Goal: Information Seeking & Learning: Learn about a topic

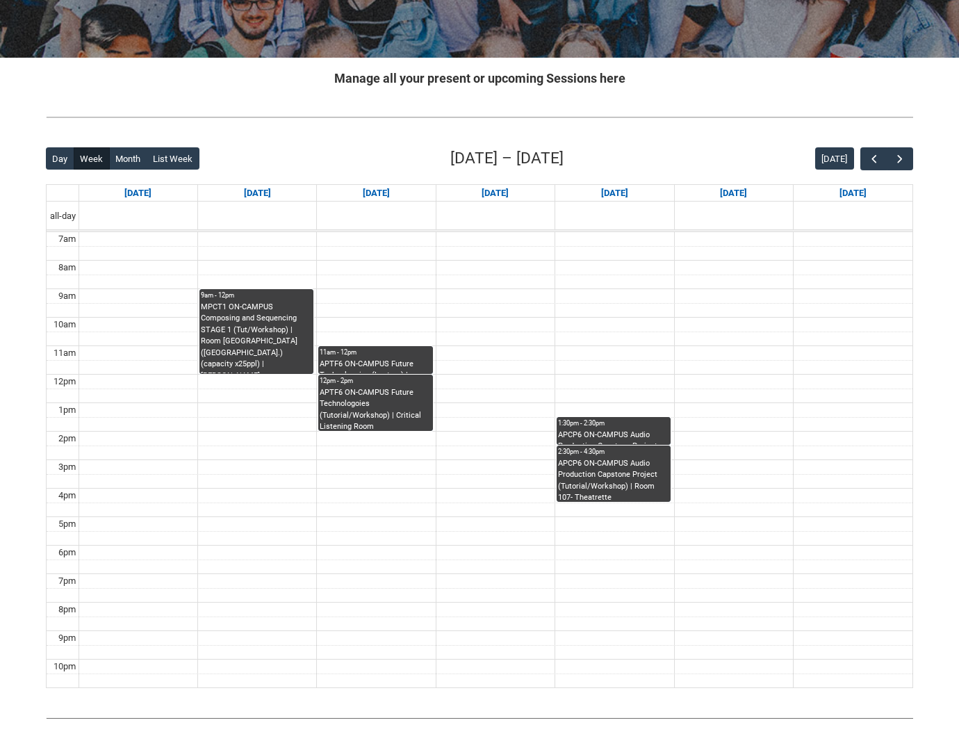
click at [379, 419] on div "APTF6 ON-CAMPUS Future Technologoies (Tutorial/Workshop) | Critical Listening R…" at bounding box center [375, 409] width 111 height 44
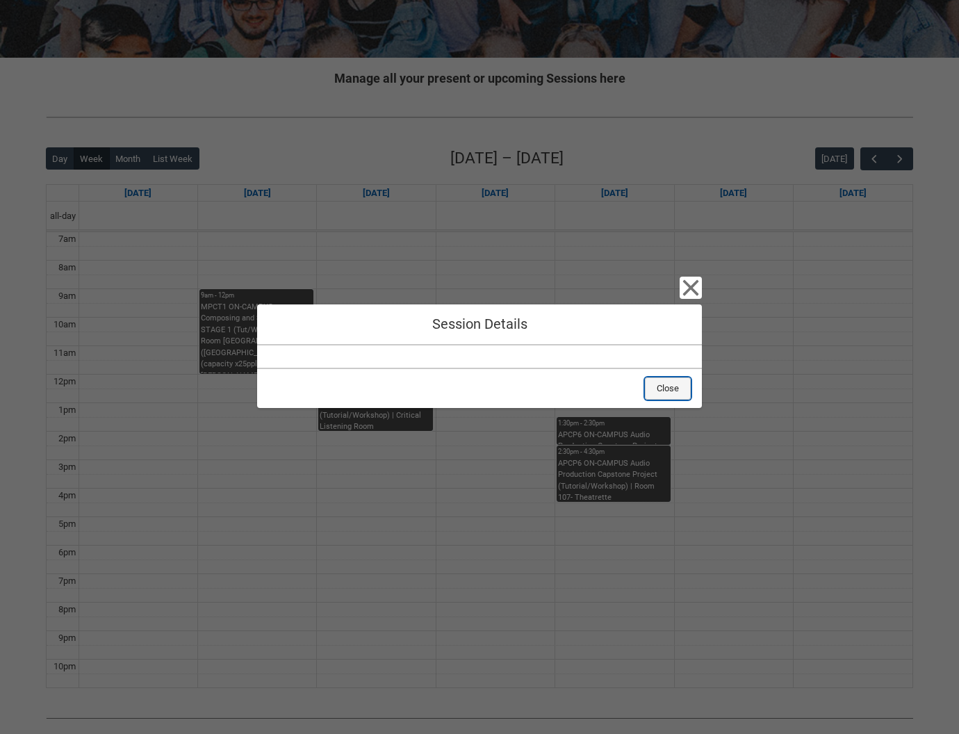
click at [680, 380] on button "Close" at bounding box center [668, 388] width 46 height 22
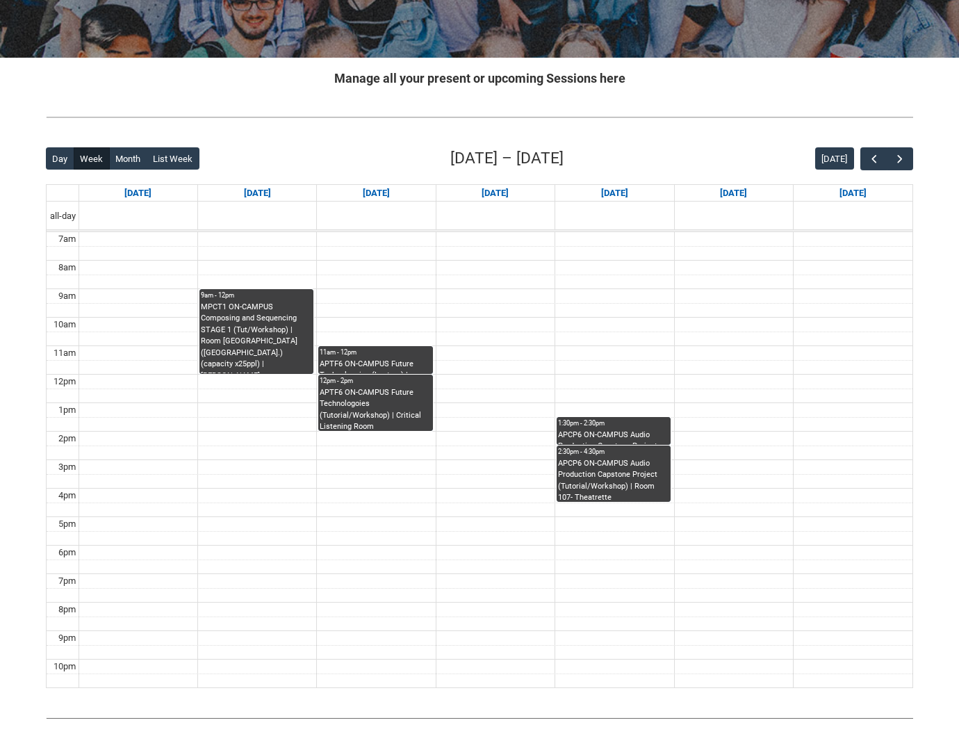
click at [381, 361] on div "APTF6 ON-CAMPUS Future Technologoies (Lecture) | Critical Listening Room ([GEOG…" at bounding box center [375, 366] width 111 height 15
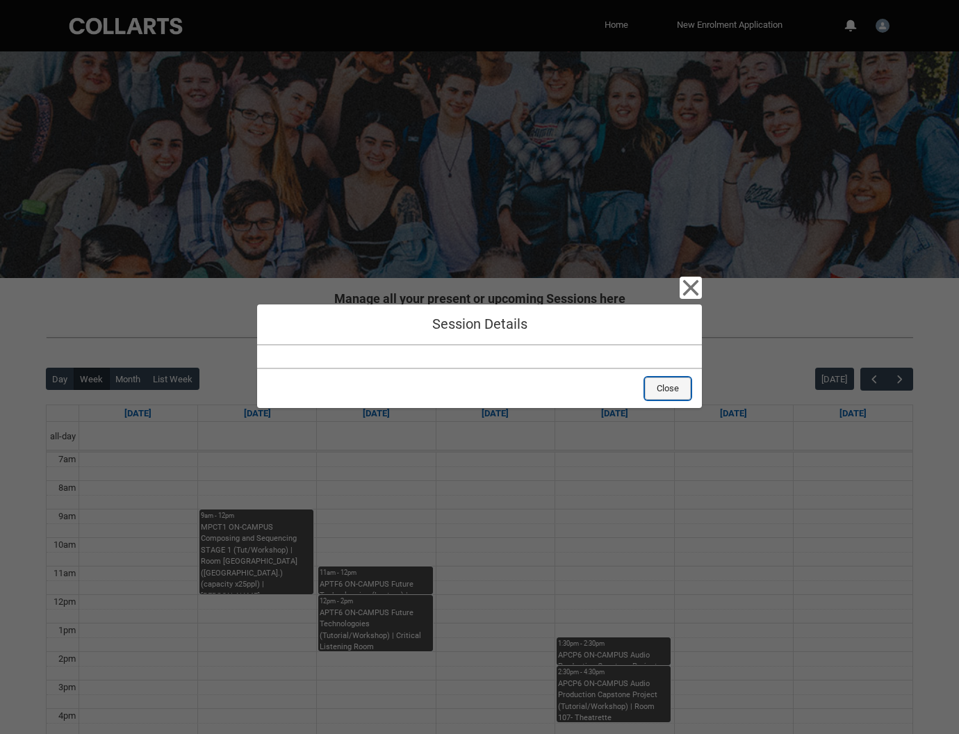
click at [673, 384] on button "Close" at bounding box center [668, 388] width 46 height 22
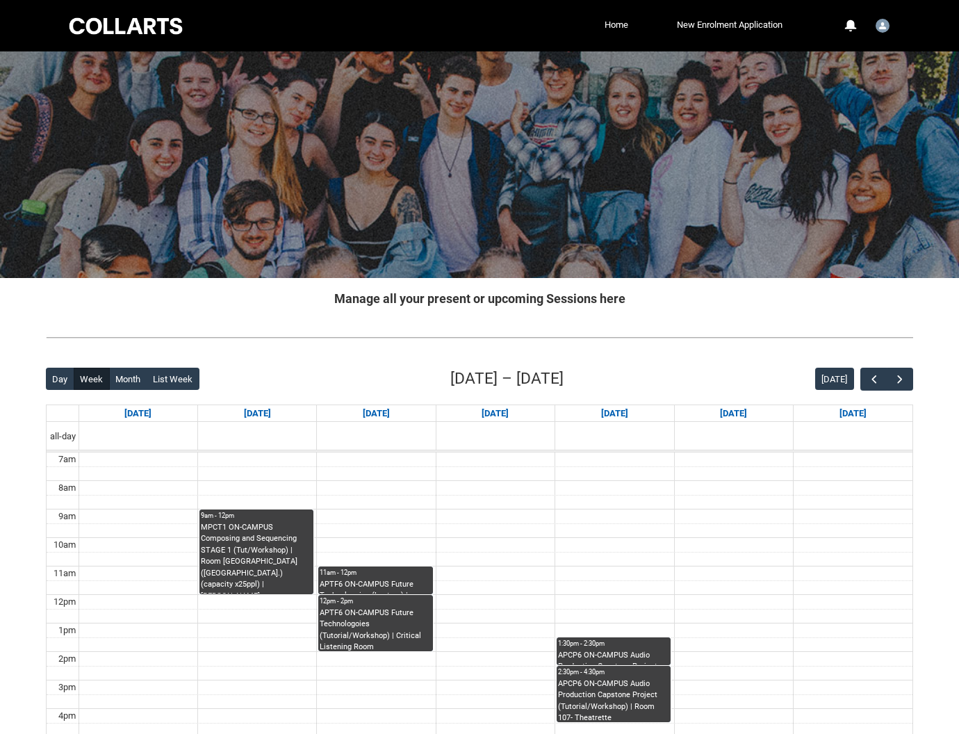
click at [284, 560] on div "MPCT1 ON-CAMPUS Composing and Sequencing STAGE 1 (Tut/Workshop) | Room [GEOGRAP…" at bounding box center [256, 558] width 111 height 72
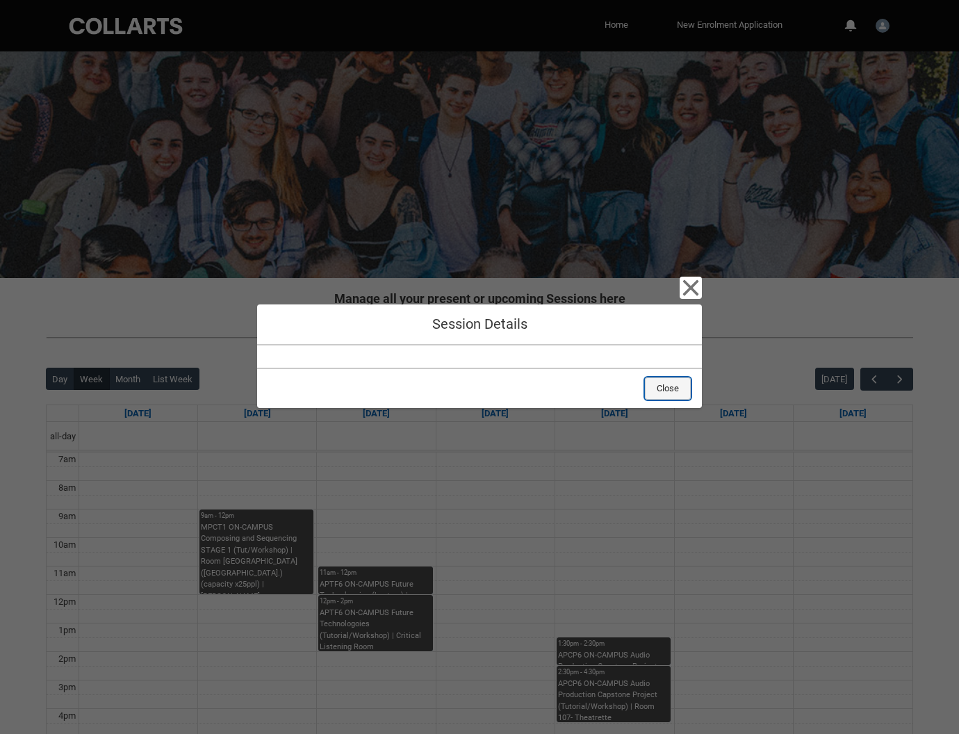
click at [671, 391] on button "Close" at bounding box center [668, 388] width 46 height 22
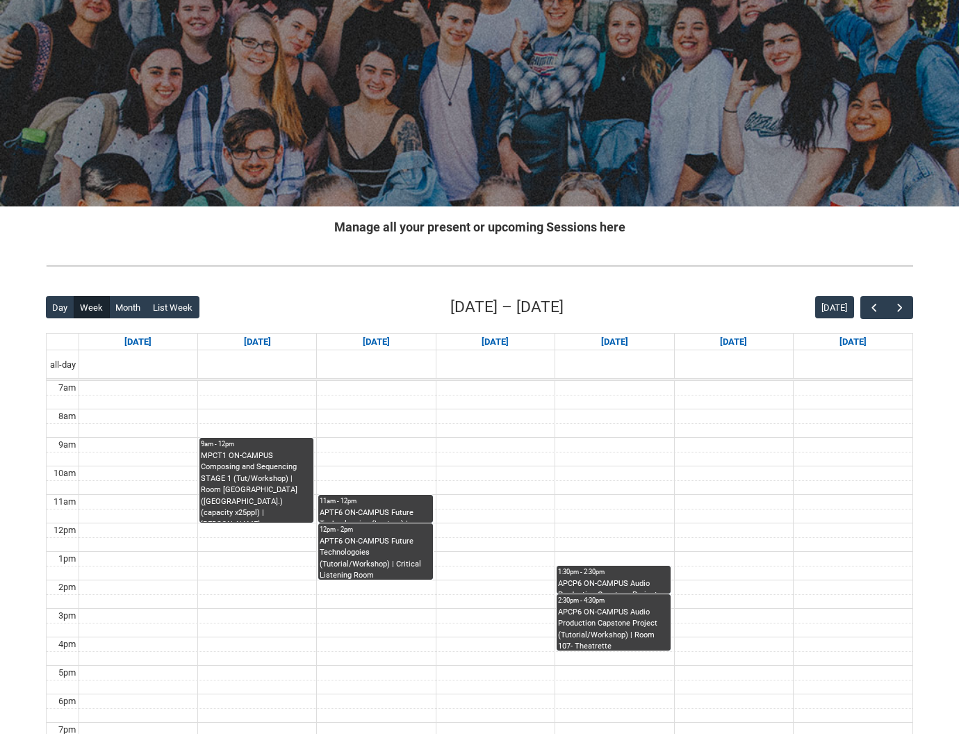
scroll to position [69, 0]
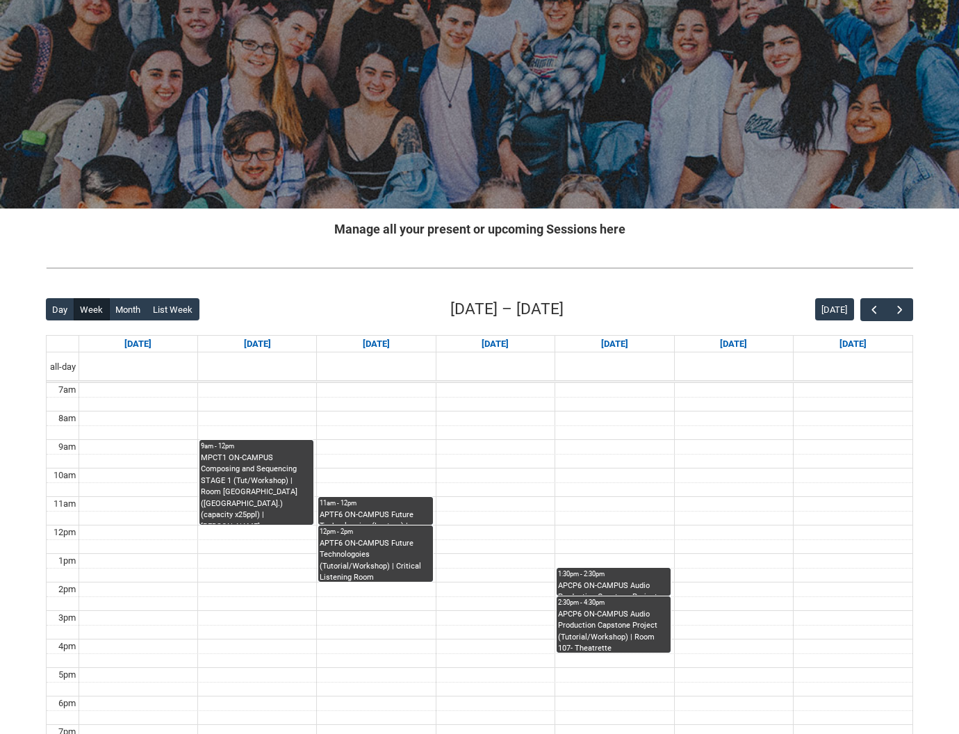
click at [623, 613] on div "APCP6 ON-CAMPUS Audio Production Capstone Project (Tutorial/Workshop) | Room 10…" at bounding box center [613, 631] width 111 height 44
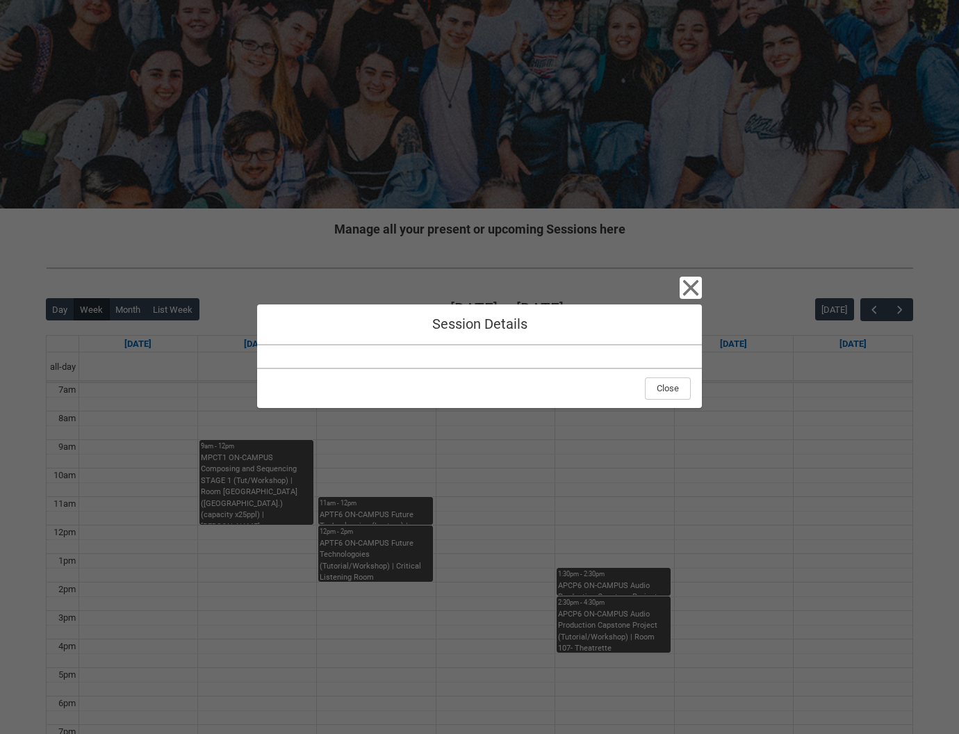
click at [504, 349] on div at bounding box center [479, 356] width 445 height 22
click at [689, 291] on icon "button" at bounding box center [691, 288] width 22 height 22
